Goal: Check status: Check status

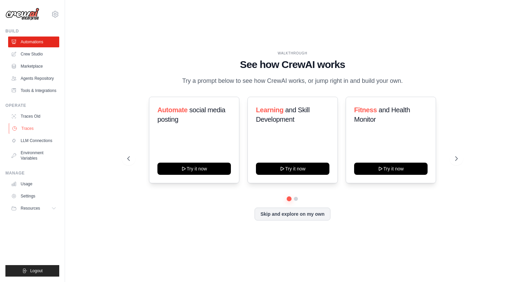
click at [33, 130] on link "Traces" at bounding box center [34, 128] width 51 height 11
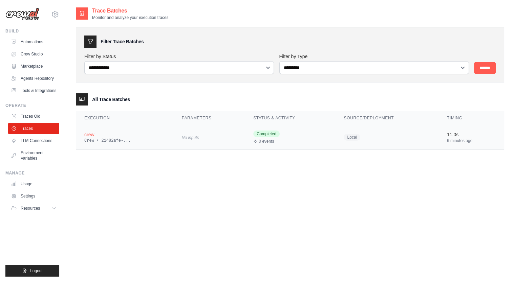
click at [127, 139] on div "Crew • 21482afe-..." at bounding box center [124, 140] width 81 height 5
